Goal: Task Accomplishment & Management: Use online tool/utility

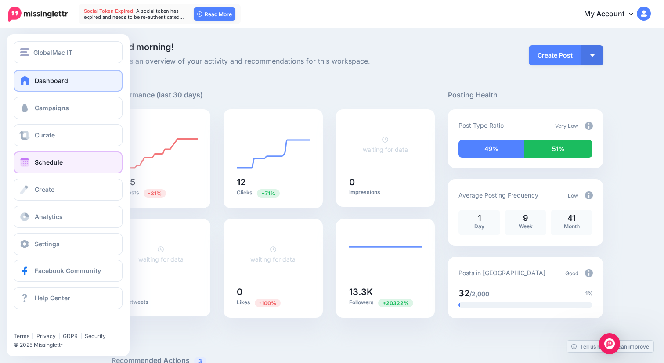
click at [25, 160] on span at bounding box center [24, 162] width 11 height 9
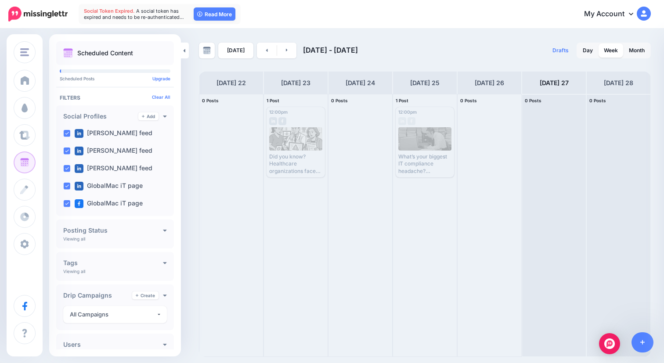
click at [294, 53] on div "Today Sep 22 - Sep 29, 2025" at bounding box center [312, 51] width 226 height 16
click at [287, 51] on link at bounding box center [287, 51] width 20 height 16
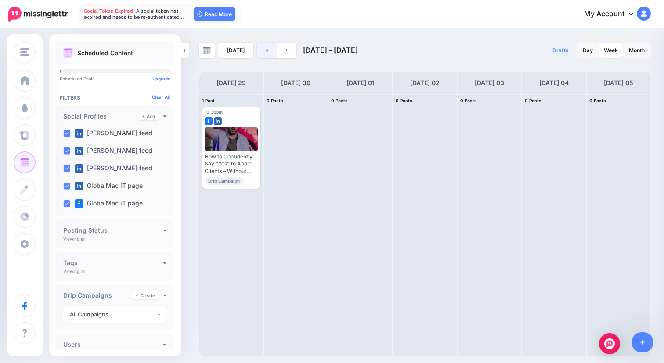
click at [266, 51] on icon at bounding box center [267, 49] width 2 height 5
